Goal: Contribute content: Add original content to the website for others to see

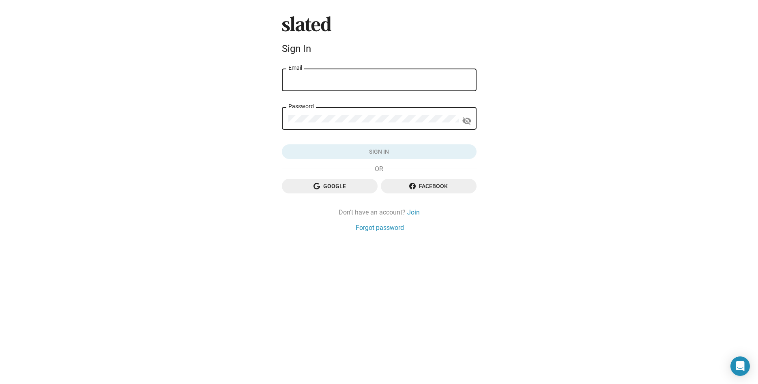
type input "[EMAIL_ADDRESS][DOMAIN_NAME]"
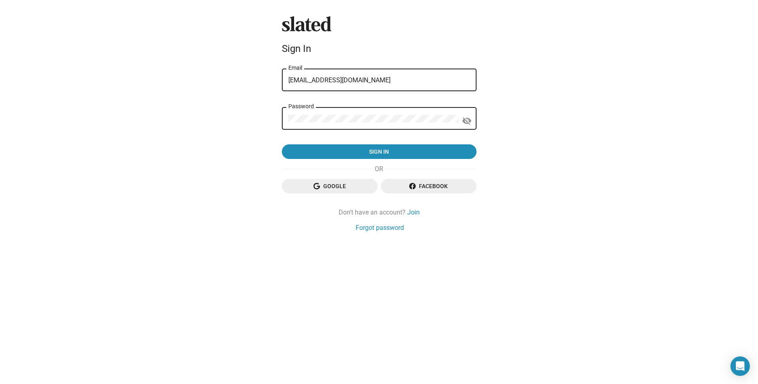
click at [411, 143] on form "[EMAIL_ADDRESS][DOMAIN_NAME] Email Password visibility_off Sign in" at bounding box center [379, 113] width 195 height 92
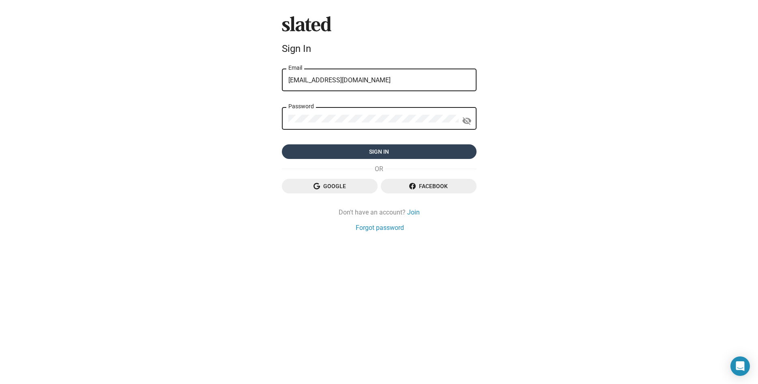
click at [413, 149] on span "Sign in" at bounding box center [379, 151] width 182 height 15
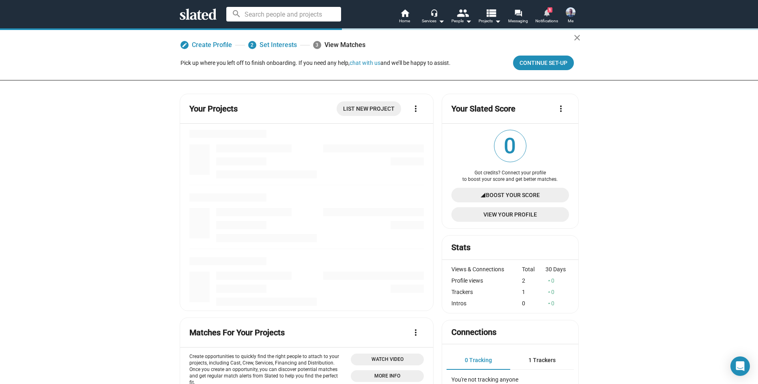
click at [551, 19] on span "Notifications" at bounding box center [546, 21] width 23 height 10
click at [491, 15] on mat-icon "view_list" at bounding box center [491, 13] width 12 height 12
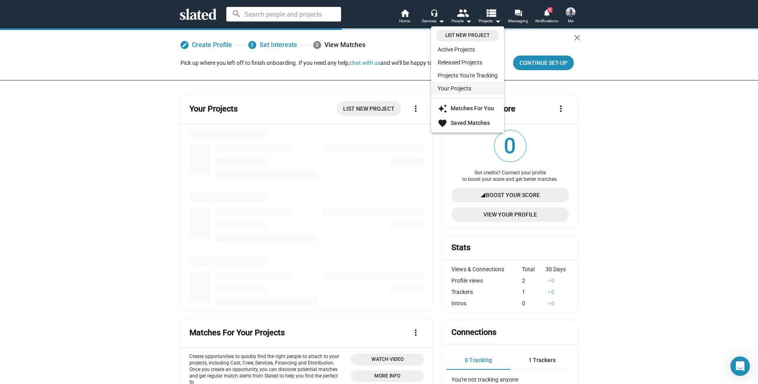
click at [461, 90] on link "Your Projects" at bounding box center [467, 88] width 73 height 13
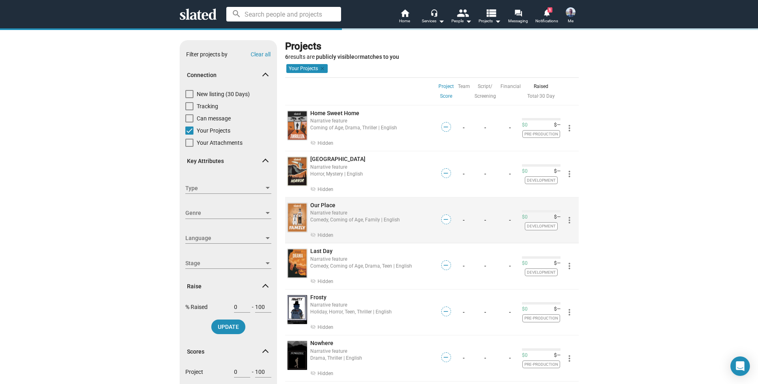
scroll to position [32, 0]
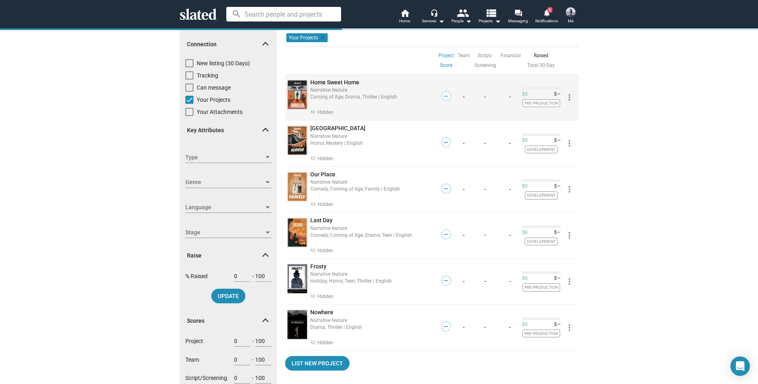
click at [382, 87] on div "Narrative feature" at bounding box center [372, 90] width 125 height 8
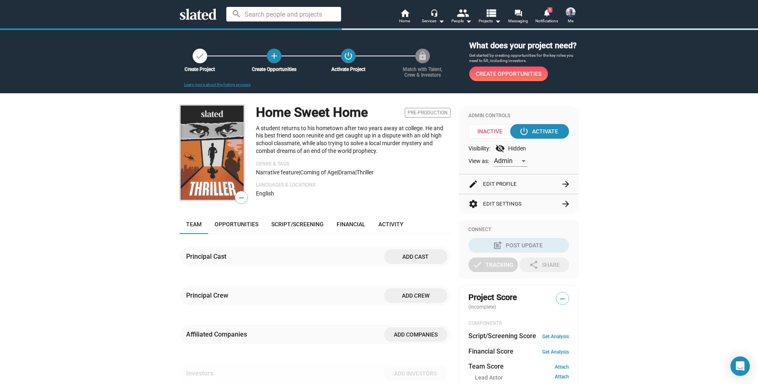
click at [601, 130] on div "check Create Project add Create Opportunities power_settings_new Activate Proje…" at bounding box center [379, 356] width 758 height 656
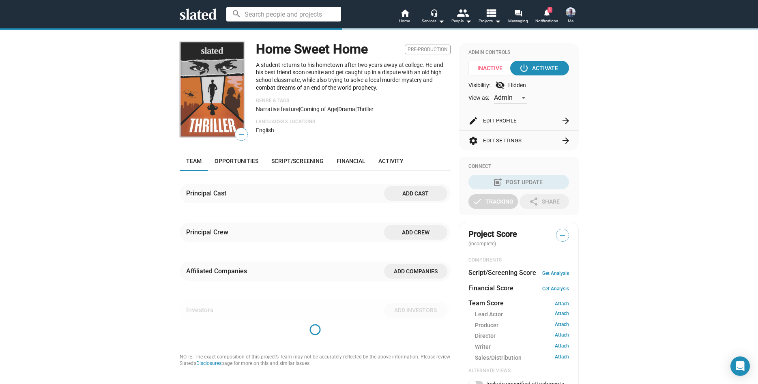
click at [531, 127] on button "edit Edit Profile arrow_forward" at bounding box center [518, 120] width 101 height 19
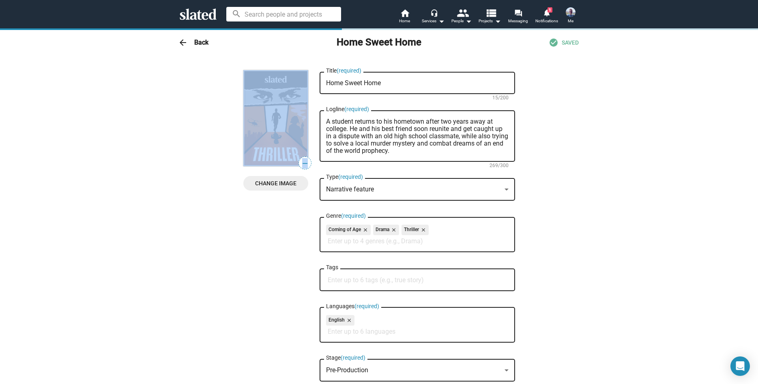
drag, startPoint x: 424, startPoint y: 87, endPoint x: 264, endPoint y: 85, distance: 160.6
click at [387, 92] on div "Home Sweet Home Title (required)" at bounding box center [417, 82] width 182 height 24
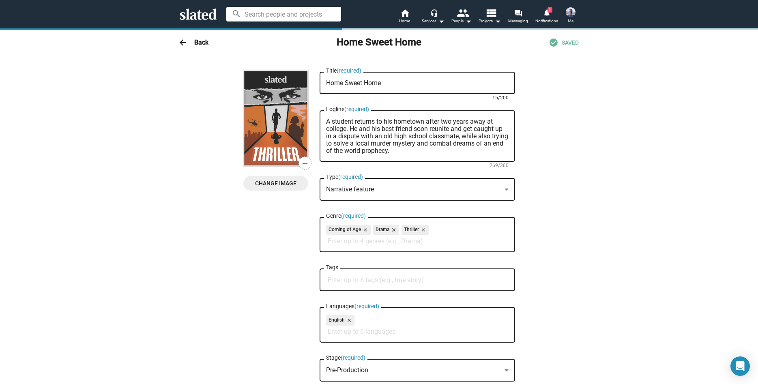
drag, startPoint x: 403, startPoint y: 85, endPoint x: 219, endPoint y: 81, distance: 184.9
click at [326, 81] on textarea "Home Sweet Home" at bounding box center [417, 82] width 182 height 7
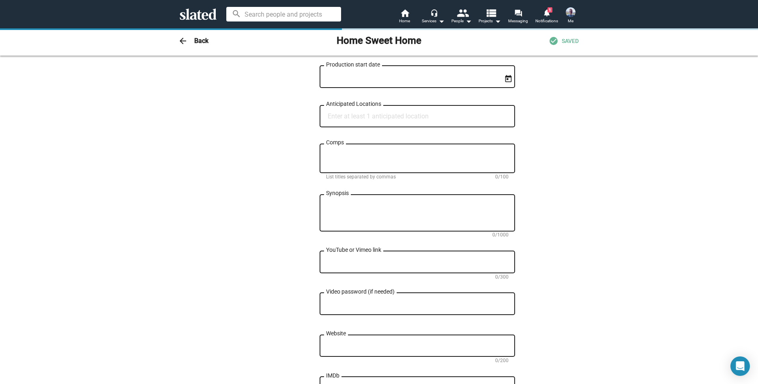
scroll to position [0, 0]
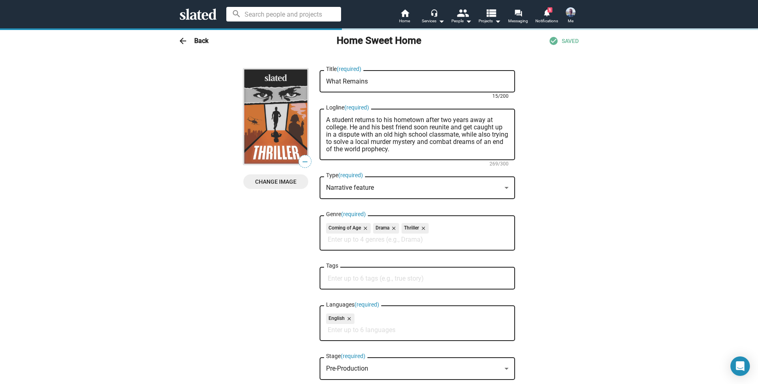
type textarea "What Remains"
click at [188, 39] on div "arrow_back Back Home Sweet Home check_circle SAVED" at bounding box center [379, 41] width 415 height 16
click at [182, 41] on mat-icon "arrow_back" at bounding box center [183, 41] width 10 height 10
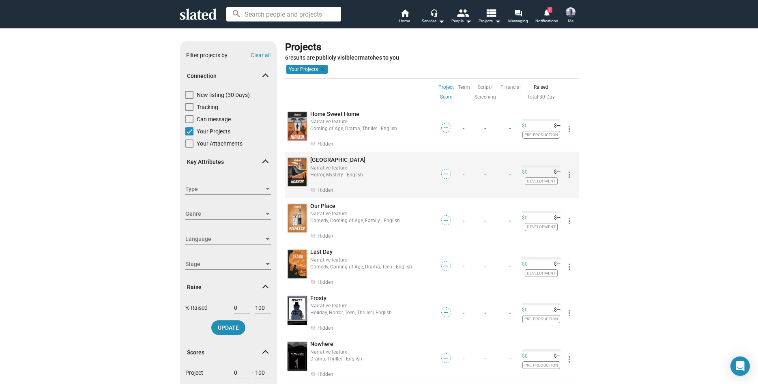
scroll to position [95, 0]
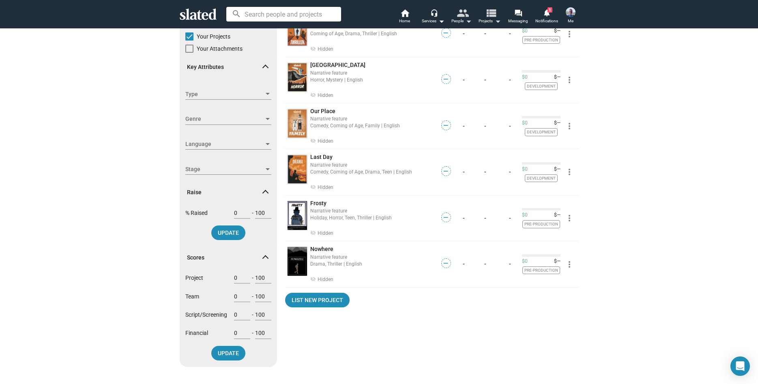
drag, startPoint x: 471, startPoint y: 16, endPoint x: 489, endPoint y: 16, distance: 17.4
click at [489, 16] on div "home Home headset_mic Services arrow_drop_down people People arrow_drop_down vi…" at bounding box center [485, 16] width 190 height 21
click at [490, 19] on mat-icon "view_list" at bounding box center [491, 13] width 12 height 12
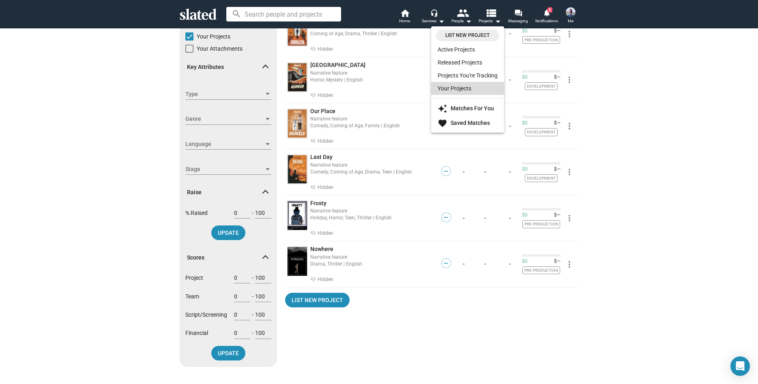
click at [463, 89] on link "Your Projects" at bounding box center [467, 88] width 73 height 13
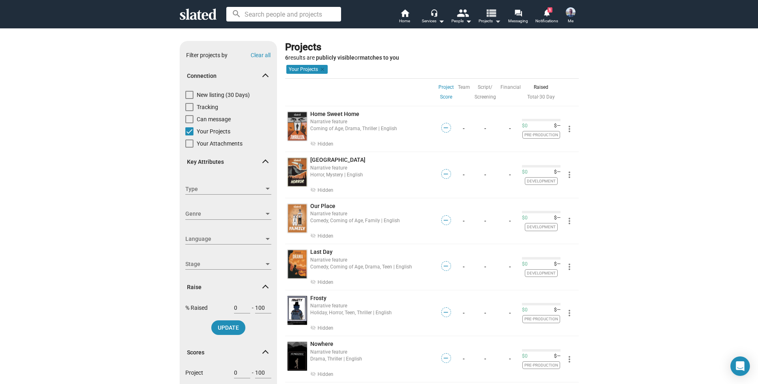
scroll to position [32, 0]
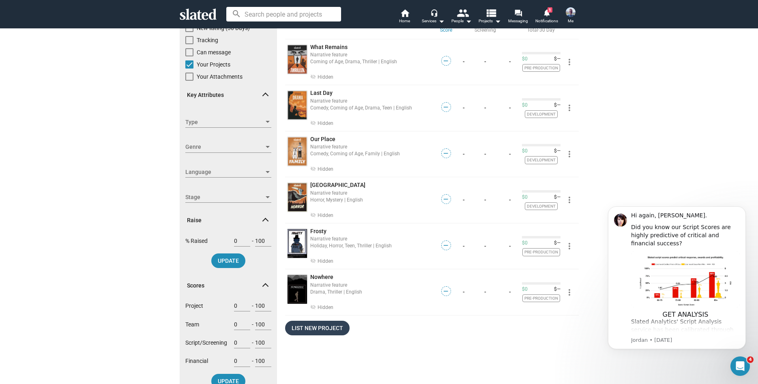
scroll to position [63, 0]
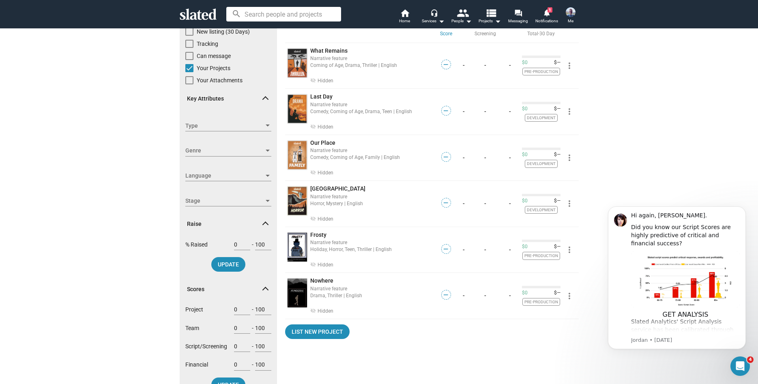
click at [326, 324] on div "List New Project" at bounding box center [432, 330] width 294 height 18
click at [327, 327] on span "List New Project" at bounding box center [317, 331] width 51 height 15
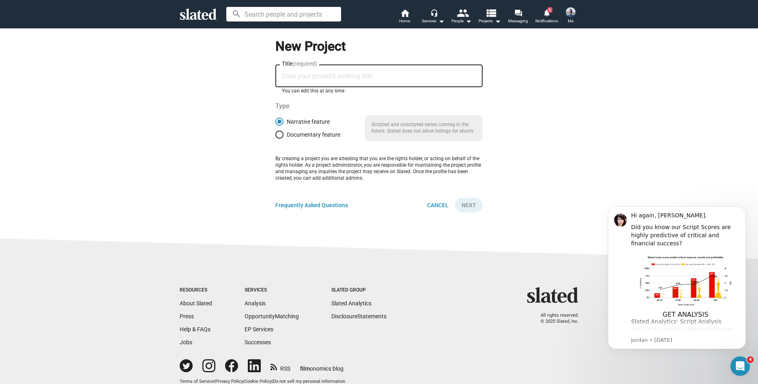
click at [399, 79] on input "Title (required)" at bounding box center [379, 76] width 194 height 7
click at [348, 71] on div "Title (required)" at bounding box center [379, 75] width 194 height 24
click at [356, 75] on input "Title (required)" at bounding box center [379, 76] width 194 height 7
type input "No Escape"
click at [455, 198] on button "Next" at bounding box center [469, 205] width 28 height 15
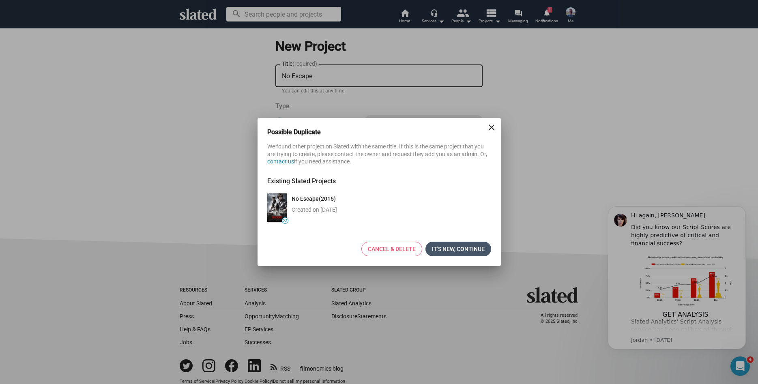
click at [465, 250] on span "It's new, continue" at bounding box center [458, 249] width 53 height 15
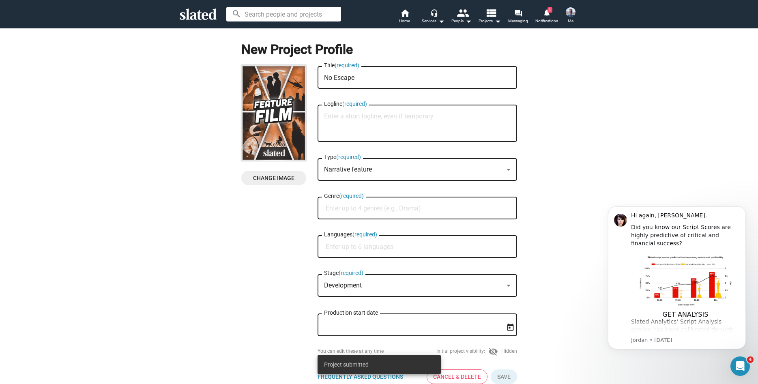
click at [356, 79] on textarea "No Escape" at bounding box center [417, 77] width 187 height 7
click at [287, 170] on div "Change Image" at bounding box center [275, 130] width 68 height 130
click at [289, 174] on span "Change Image" at bounding box center [274, 178] width 52 height 15
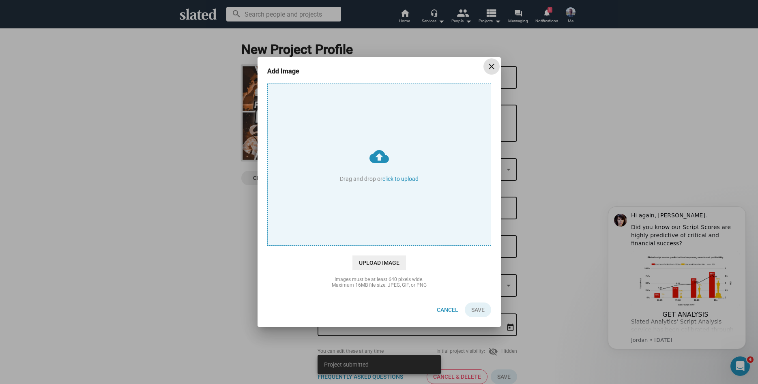
click at [422, 150] on input "cloud_upload Drag and drop or click to upload" at bounding box center [379, 164] width 223 height 161
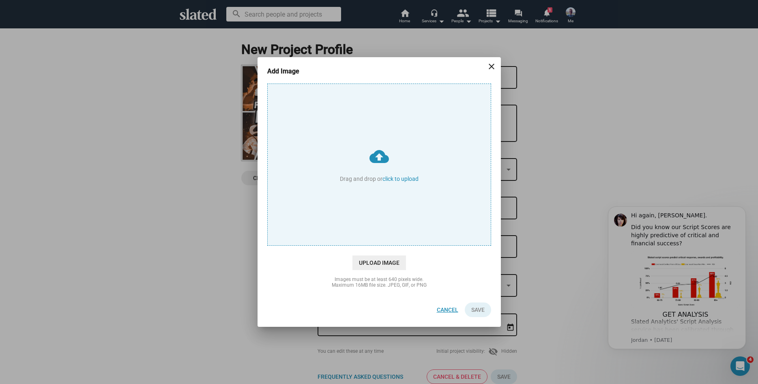
click at [444, 306] on span "Cancel" at bounding box center [447, 309] width 21 height 15
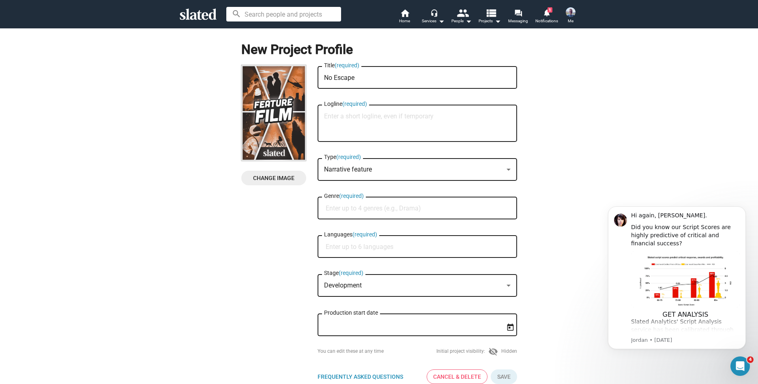
click at [364, 116] on textarea "Logline (required)" at bounding box center [417, 124] width 187 height 22
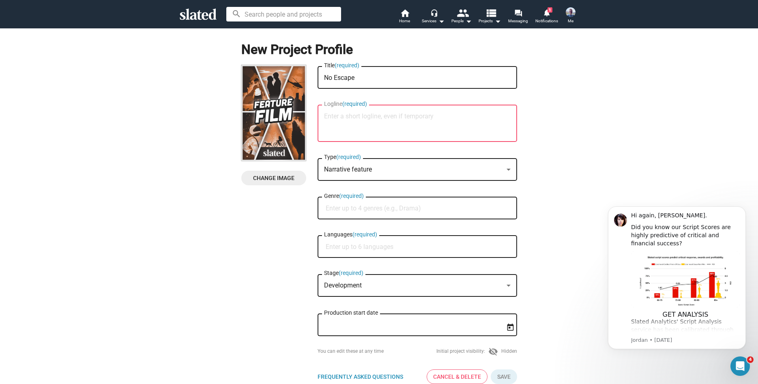
click at [396, 127] on textarea "Logline (required)" at bounding box center [417, 124] width 187 height 22
click at [392, 118] on textarea "Logline (required)" at bounding box center [417, 124] width 187 height 22
click at [361, 74] on div "No Escape Title (required)" at bounding box center [417, 77] width 187 height 24
click at [373, 103] on div "Logline (required)" at bounding box center [417, 122] width 187 height 39
click at [373, 116] on textarea "Logline (required)" at bounding box center [417, 124] width 187 height 22
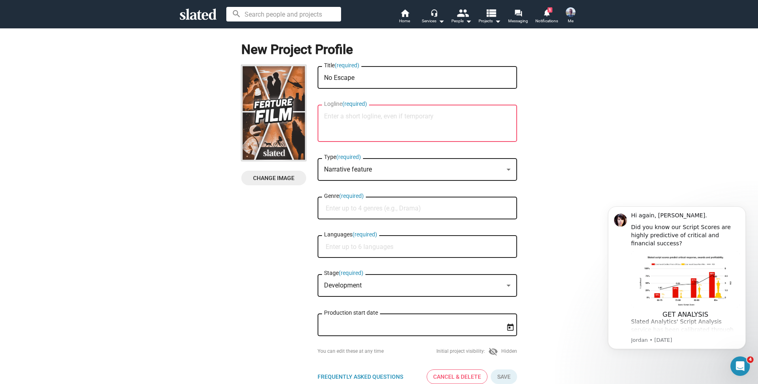
click at [449, 121] on textarea "Logline (required)" at bounding box center [417, 124] width 187 height 22
click at [424, 114] on textarea "Logline (required)" at bounding box center [417, 124] width 187 height 22
click at [416, 130] on textarea "Logline (required)" at bounding box center [417, 124] width 187 height 22
click at [425, 120] on textarea "Logline (required)" at bounding box center [417, 124] width 187 height 22
type textarea "A"
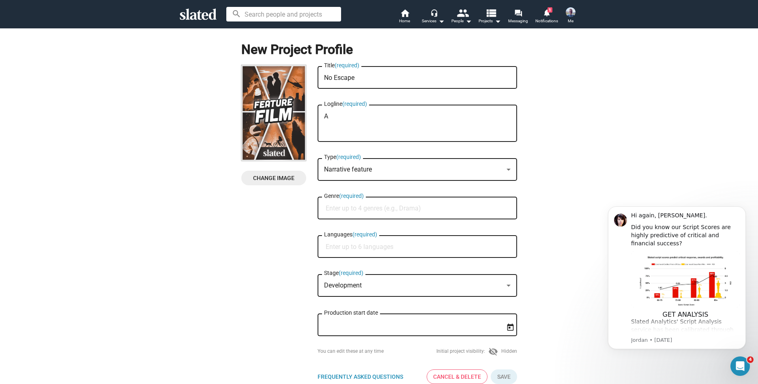
drag, startPoint x: 387, startPoint y: 114, endPoint x: 273, endPoint y: 111, distance: 114.4
click at [324, 113] on textarea "A" at bounding box center [417, 124] width 187 height 22
click at [387, 123] on textarea "A" at bounding box center [417, 124] width 187 height 22
drag, startPoint x: 365, startPoint y: 120, endPoint x: 281, endPoint y: 116, distance: 83.6
click at [324, 116] on textarea "A" at bounding box center [417, 124] width 187 height 22
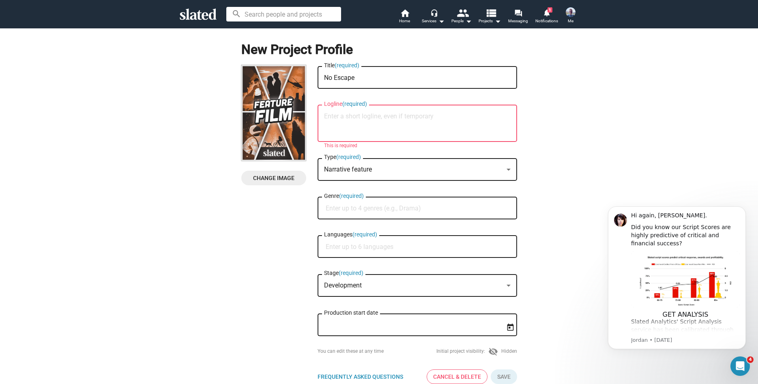
click at [365, 131] on textarea "Logline (required)" at bounding box center [417, 124] width 187 height 22
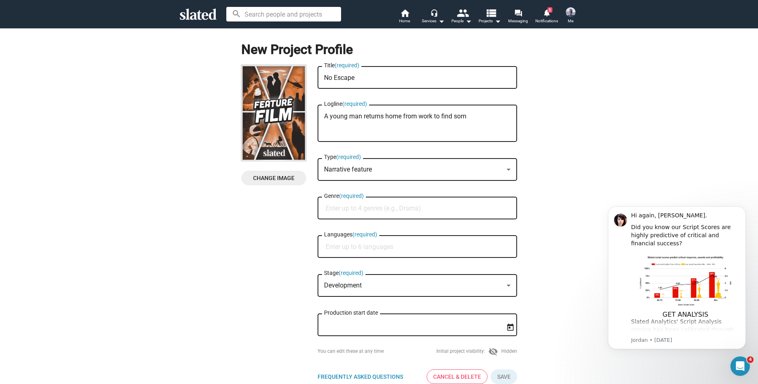
click at [457, 116] on textarea "A young man returns home from work to find som" at bounding box center [417, 124] width 187 height 22
drag, startPoint x: 459, startPoint y: 111, endPoint x: 169, endPoint y: 107, distance: 289.5
click at [324, 113] on textarea "A young man returns home from work to find som" at bounding box center [417, 124] width 187 height 22
paste textarea "When a young man finds a stranger parked in his spot after work, his call to to…"
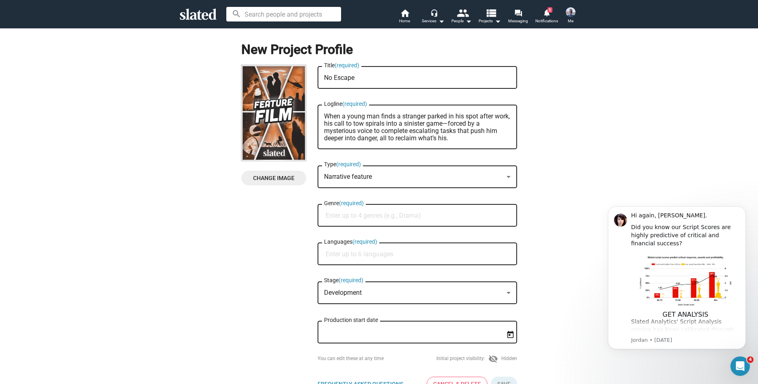
click at [483, 127] on textarea "When a young man finds a stranger parked in his spot after work, his call to to…" at bounding box center [417, 127] width 187 height 29
click at [489, 134] on textarea "When a young man finds a stranger parked in his spot after work, his call to to…" at bounding box center [417, 127] width 187 height 29
click at [328, 116] on textarea "When a young man finds a stranger parked in his spot after work, his call to to…" at bounding box center [417, 127] width 187 height 29
click at [355, 117] on textarea "When a young man finds a stranger parked in his spot after work, his call to to…" at bounding box center [417, 127] width 187 height 29
click at [393, 118] on textarea "When a young man finds a stranger parked in his spot after work, his call to to…" at bounding box center [417, 127] width 187 height 29
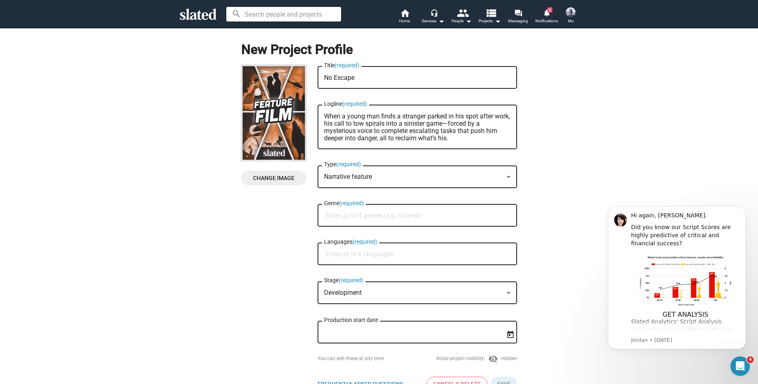
click at [482, 114] on textarea "When a young man finds a stranger parked in his spot after work, his call to to…" at bounding box center [417, 127] width 187 height 29
click at [424, 141] on textarea "When a young man finds a stranger parked in his spot after work, his call to to…" at bounding box center [417, 127] width 187 height 29
click at [445, 141] on textarea "When a young man finds a stranger parked in his spot after work, his call to to…" at bounding box center [417, 127] width 187 height 29
click at [455, 140] on textarea "When a young man finds a stranger parked in his spot after work, his call to to…" at bounding box center [417, 127] width 187 height 29
type textarea "When a young man finds a stranger parked in his spot after work, his call to to…"
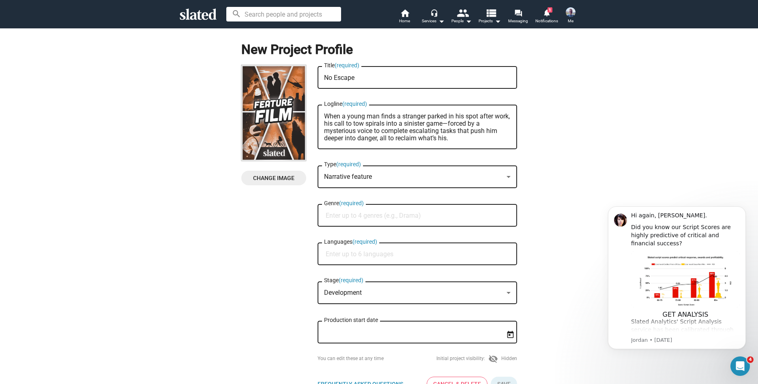
click at [418, 168] on div "Narrative feature Type (required)" at bounding box center [417, 176] width 187 height 24
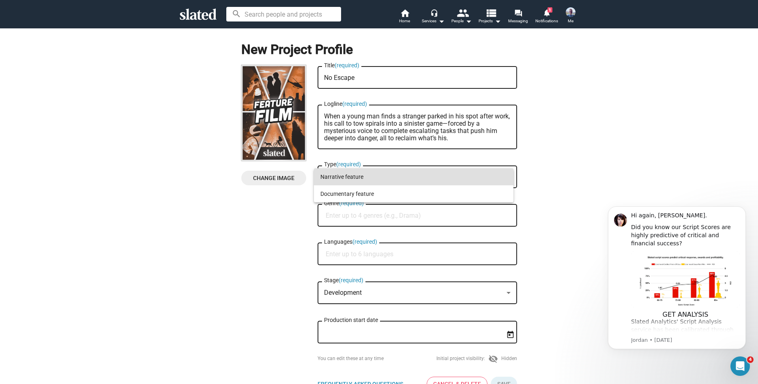
click at [402, 182] on span "Narrative feature" at bounding box center [413, 176] width 187 height 17
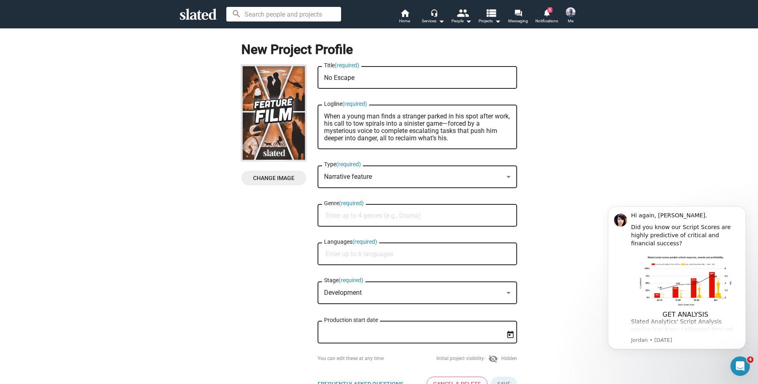
click at [408, 208] on div "Genre (required)" at bounding box center [417, 215] width 187 height 24
click at [409, 210] on div "Genre (required)" at bounding box center [417, 215] width 187 height 24
type input "thriller"
click at [368, 237] on span "Thriller" at bounding box center [414, 235] width 190 height 16
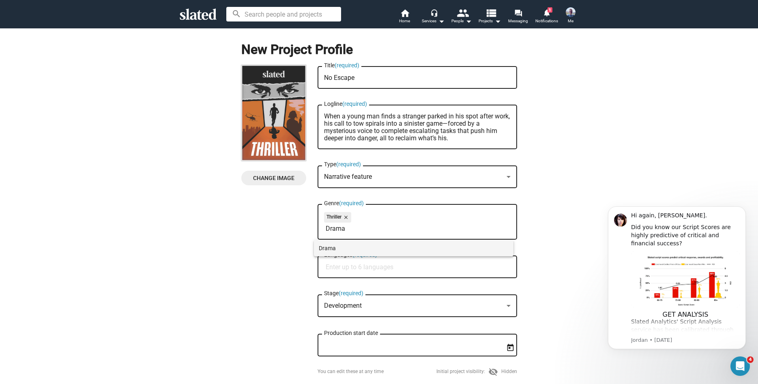
type input "Drama"
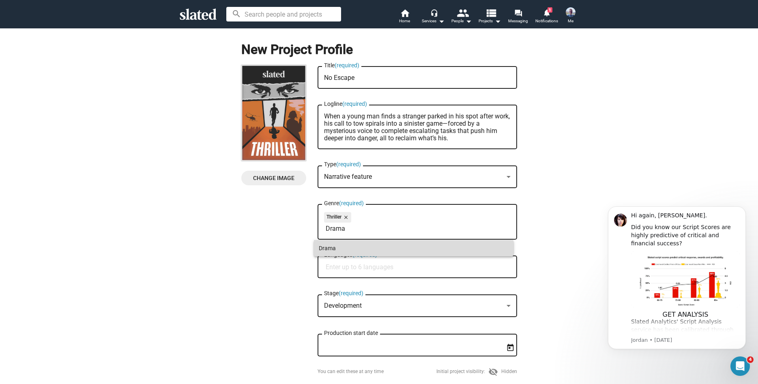
click at [355, 249] on span "Drama" at bounding box center [414, 248] width 190 height 16
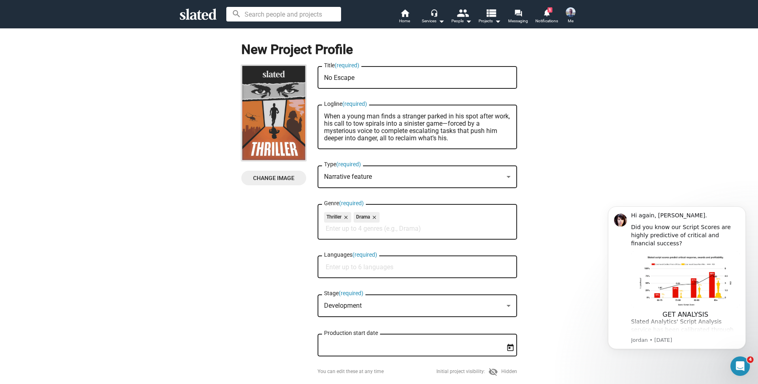
click at [349, 270] on input "Languages (required)" at bounding box center [419, 267] width 187 height 7
type input "Engli"
click at [352, 294] on span "English" at bounding box center [414, 287] width 190 height 16
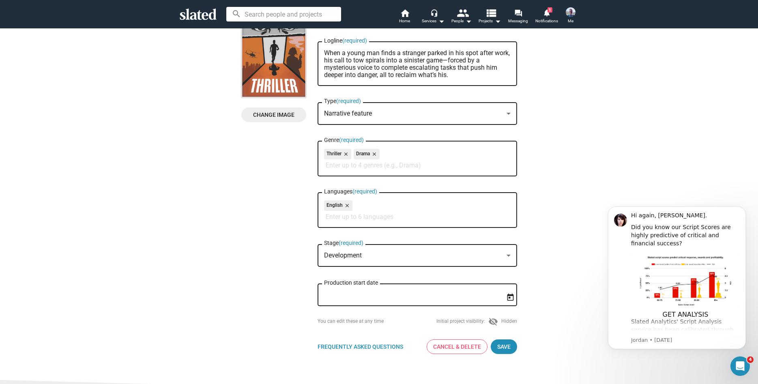
click at [284, 269] on div "Change Image Change Image No Escape Title (required) When a young man finds a s…" at bounding box center [379, 181] width 276 height 359
click at [491, 349] on button "Save" at bounding box center [504, 346] width 26 height 15
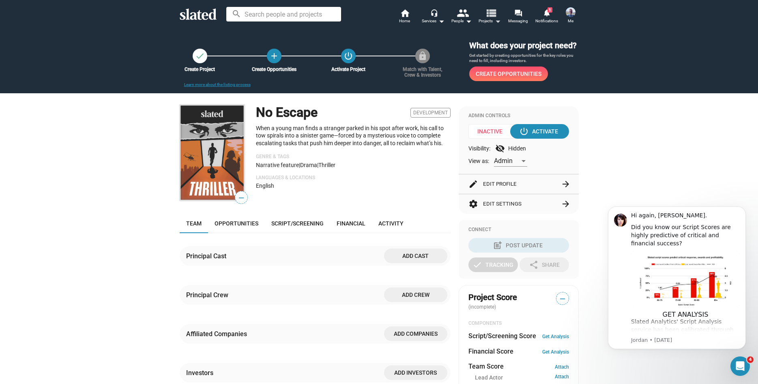
click at [483, 21] on span "Projects arrow_drop_down" at bounding box center [489, 21] width 22 height 10
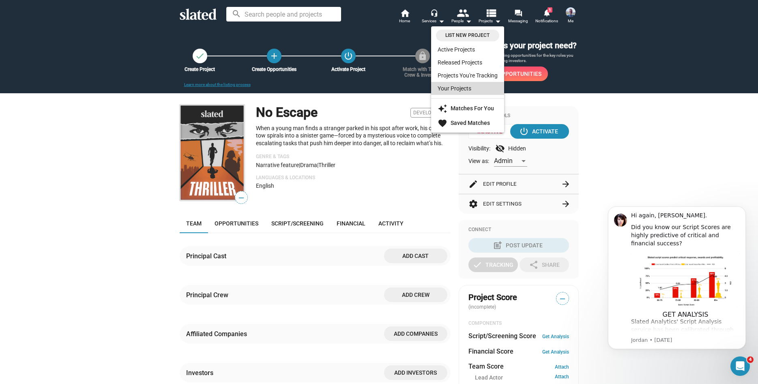
click at [464, 87] on link "Your Projects" at bounding box center [467, 88] width 73 height 13
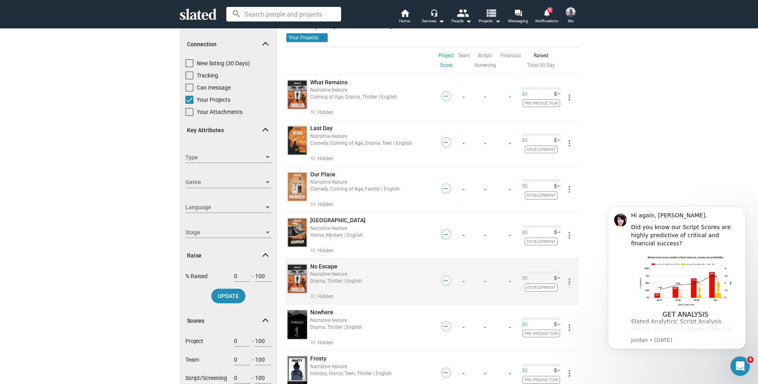
scroll to position [63, 0]
